Goal: Find specific page/section: Find specific page/section

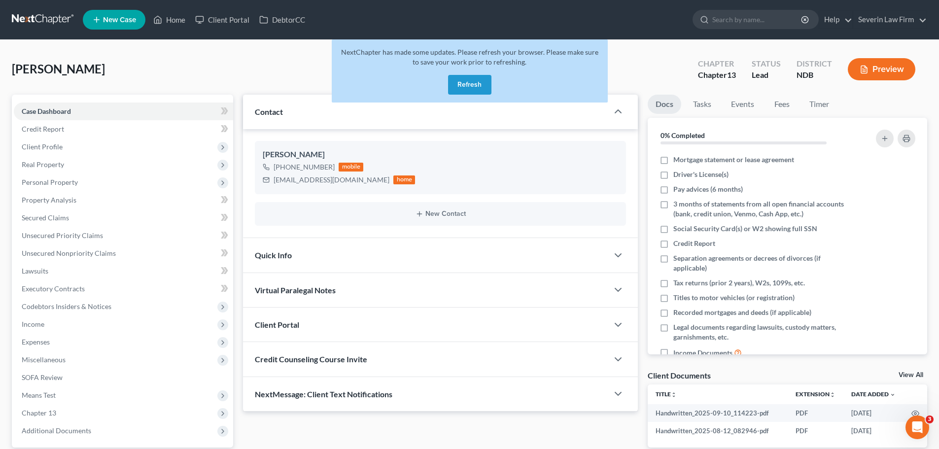
click at [469, 83] on button "Refresh" at bounding box center [469, 85] width 43 height 20
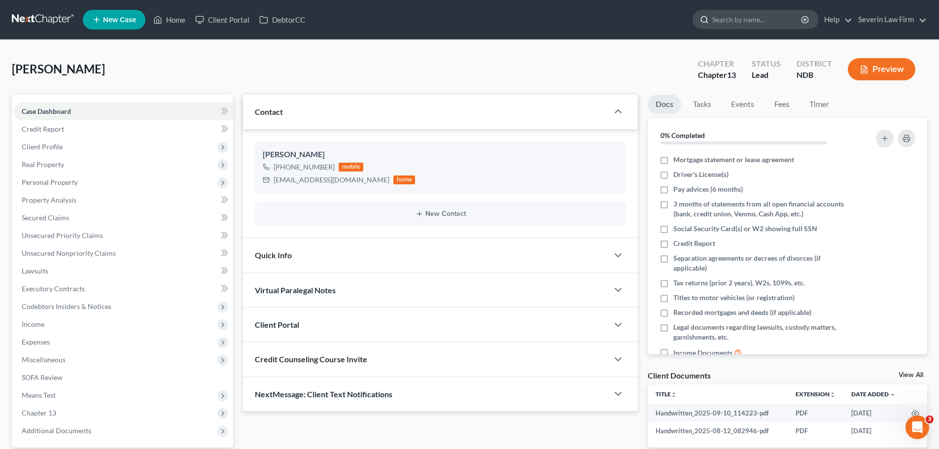
click at [766, 15] on input "search" at bounding box center [757, 19] width 90 height 18
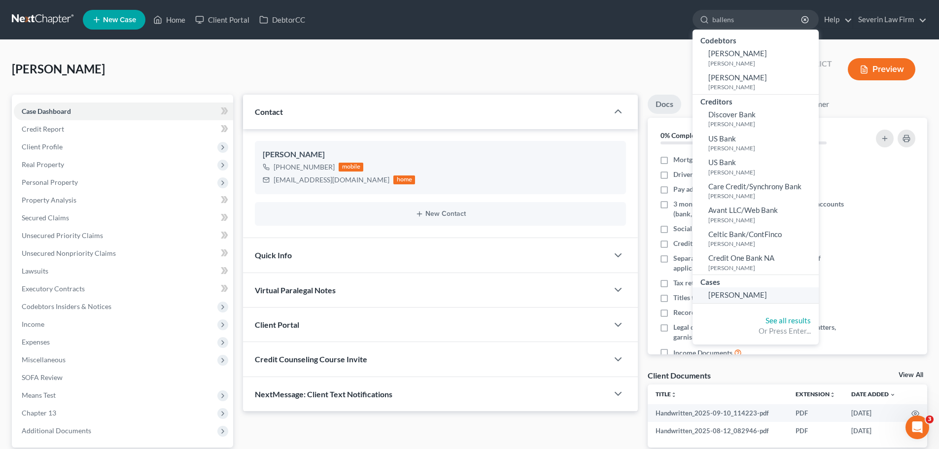
type input "ballens"
click at [729, 296] on span "Ballensky, Natalie" at bounding box center [737, 294] width 59 height 9
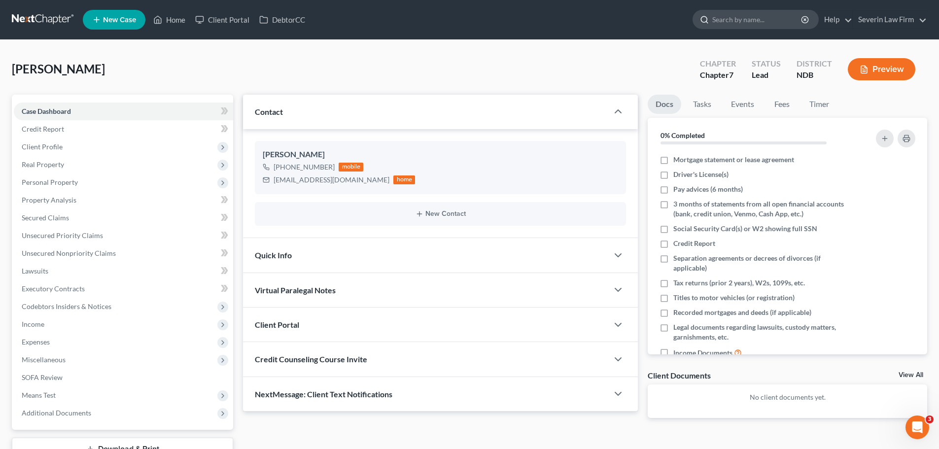
click at [762, 17] on input "search" at bounding box center [757, 19] width 90 height 18
type input "lindborg"
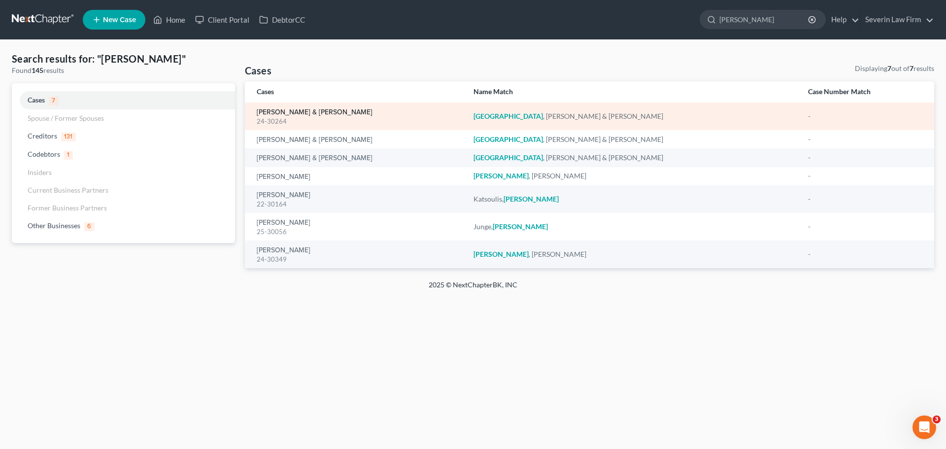
click at [278, 113] on link "Lindborg, Kelli & Erik" at bounding box center [315, 112] width 116 height 7
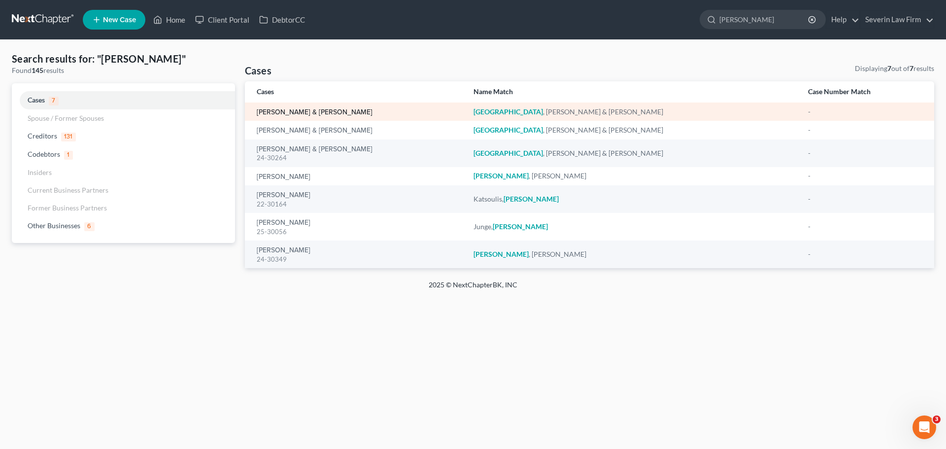
click at [289, 111] on link "Lindborg, Kelli & Erik" at bounding box center [315, 112] width 116 height 7
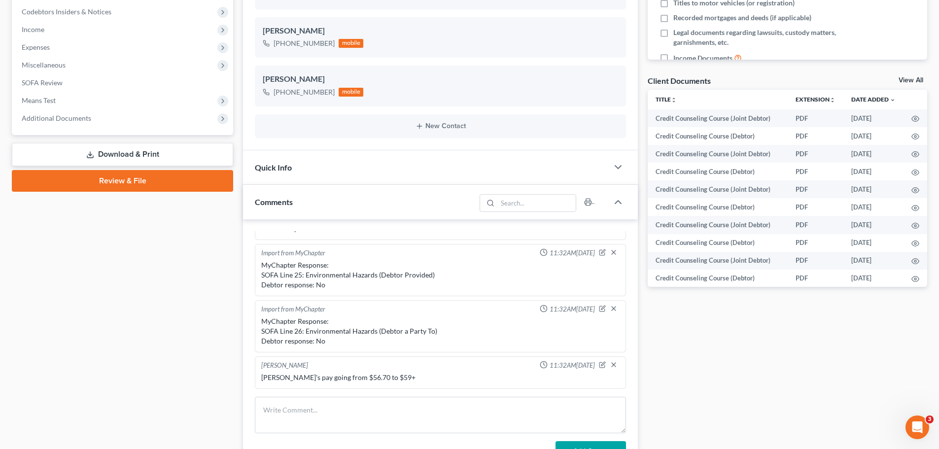
scroll to position [296, 0]
